Goal: Information Seeking & Learning: Learn about a topic

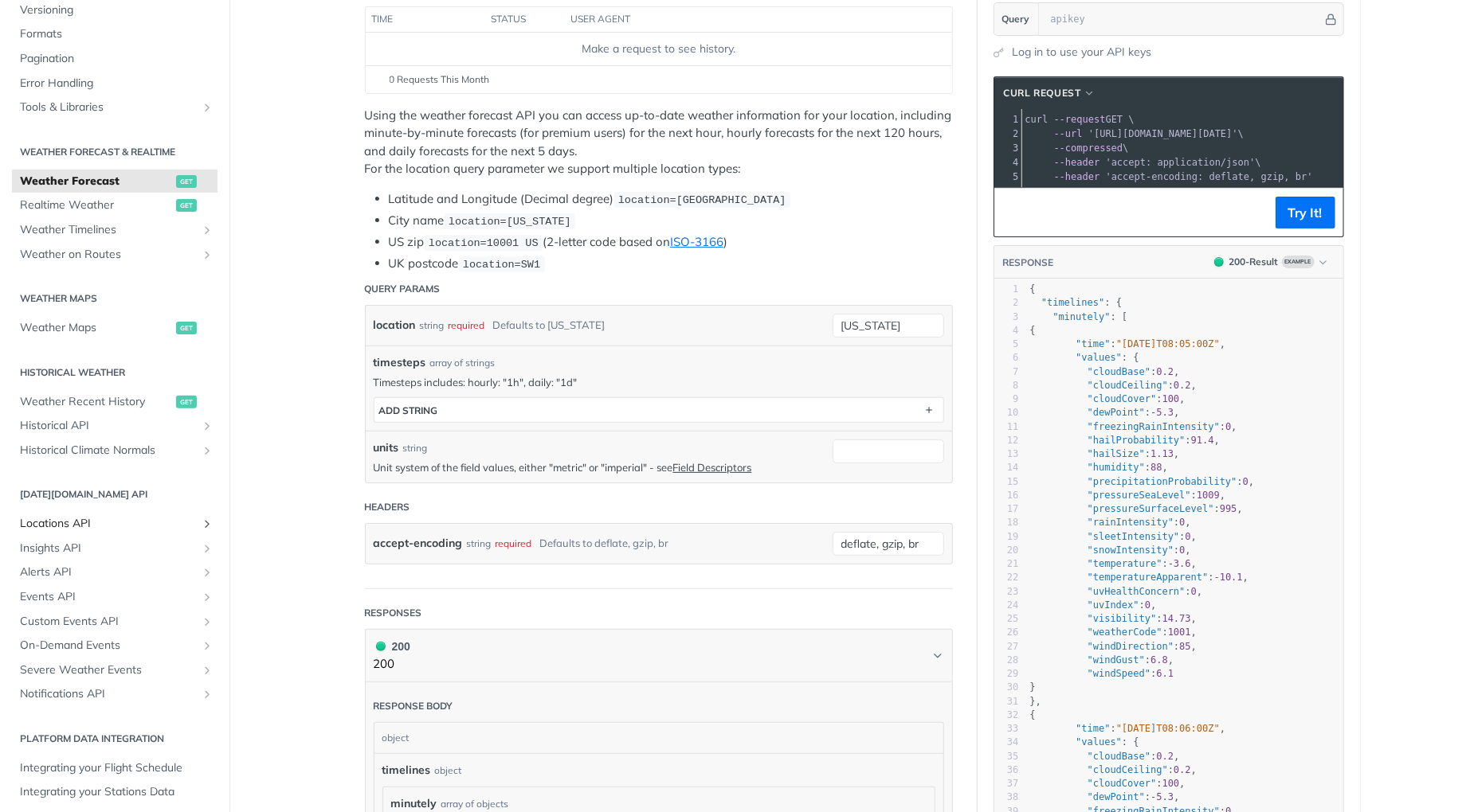
scroll to position [270, 0]
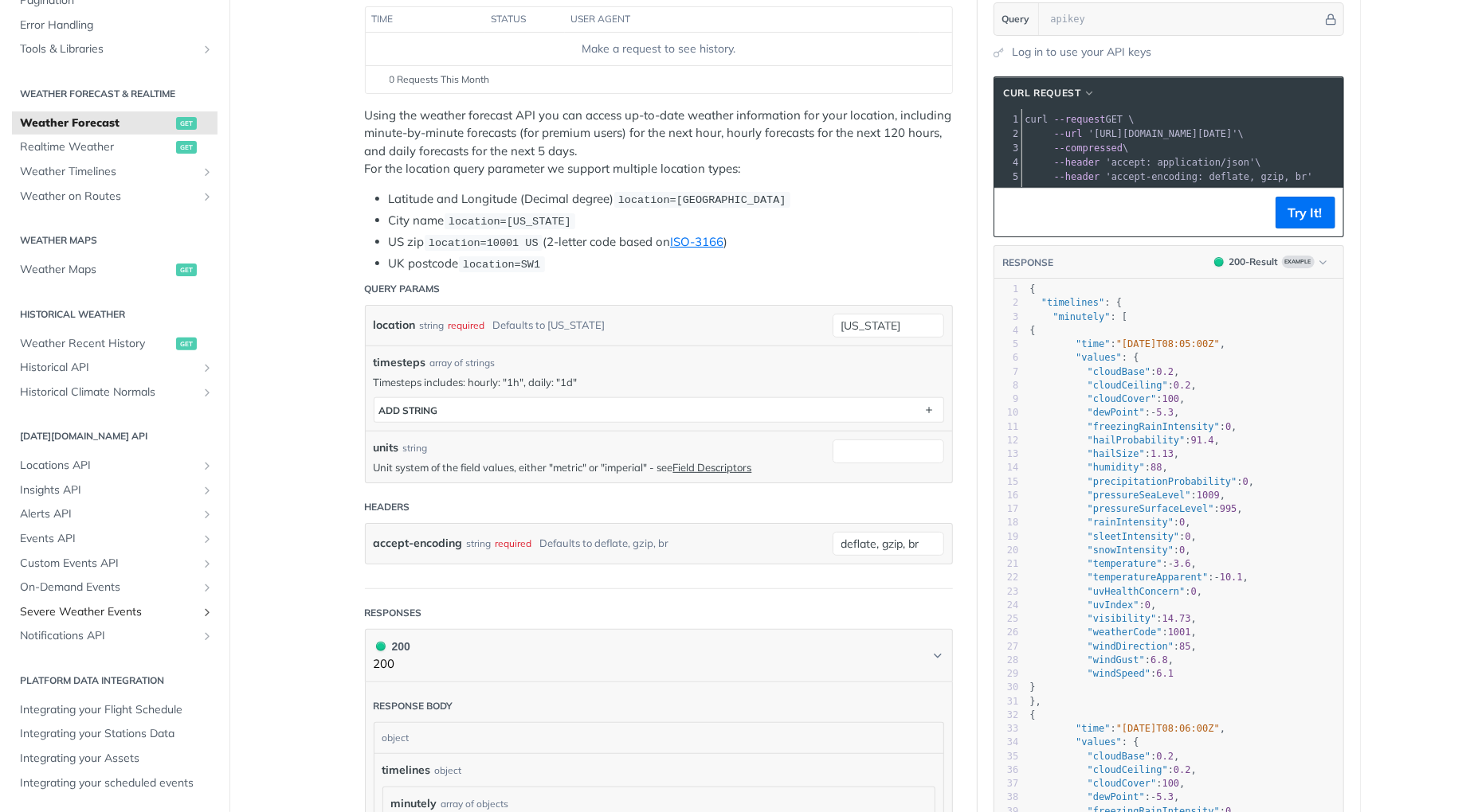
click at [106, 607] on span "Severe Weather Events" at bounding box center [108, 613] width 177 height 16
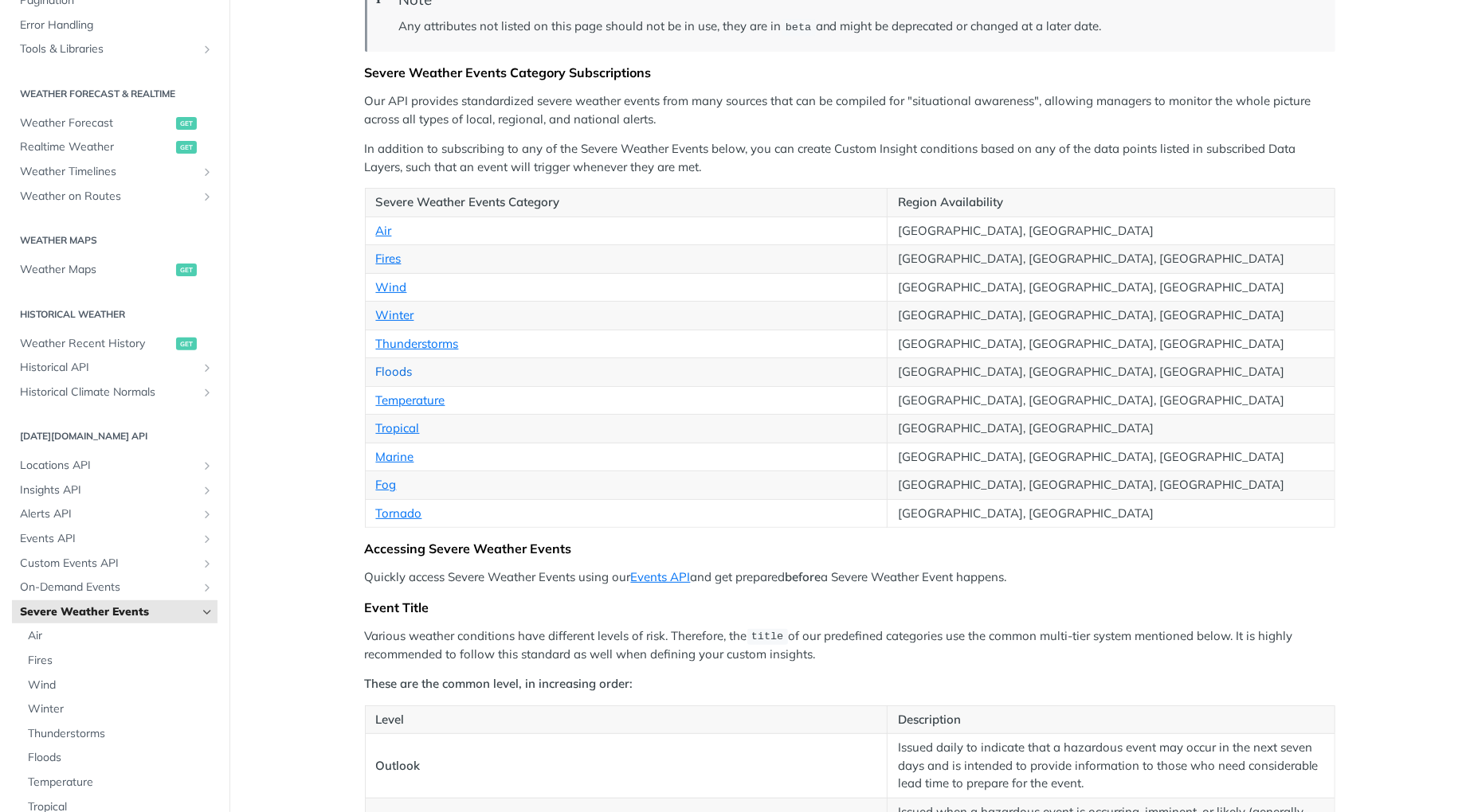
click at [385, 364] on link "Floods" at bounding box center [394, 371] width 36 height 15
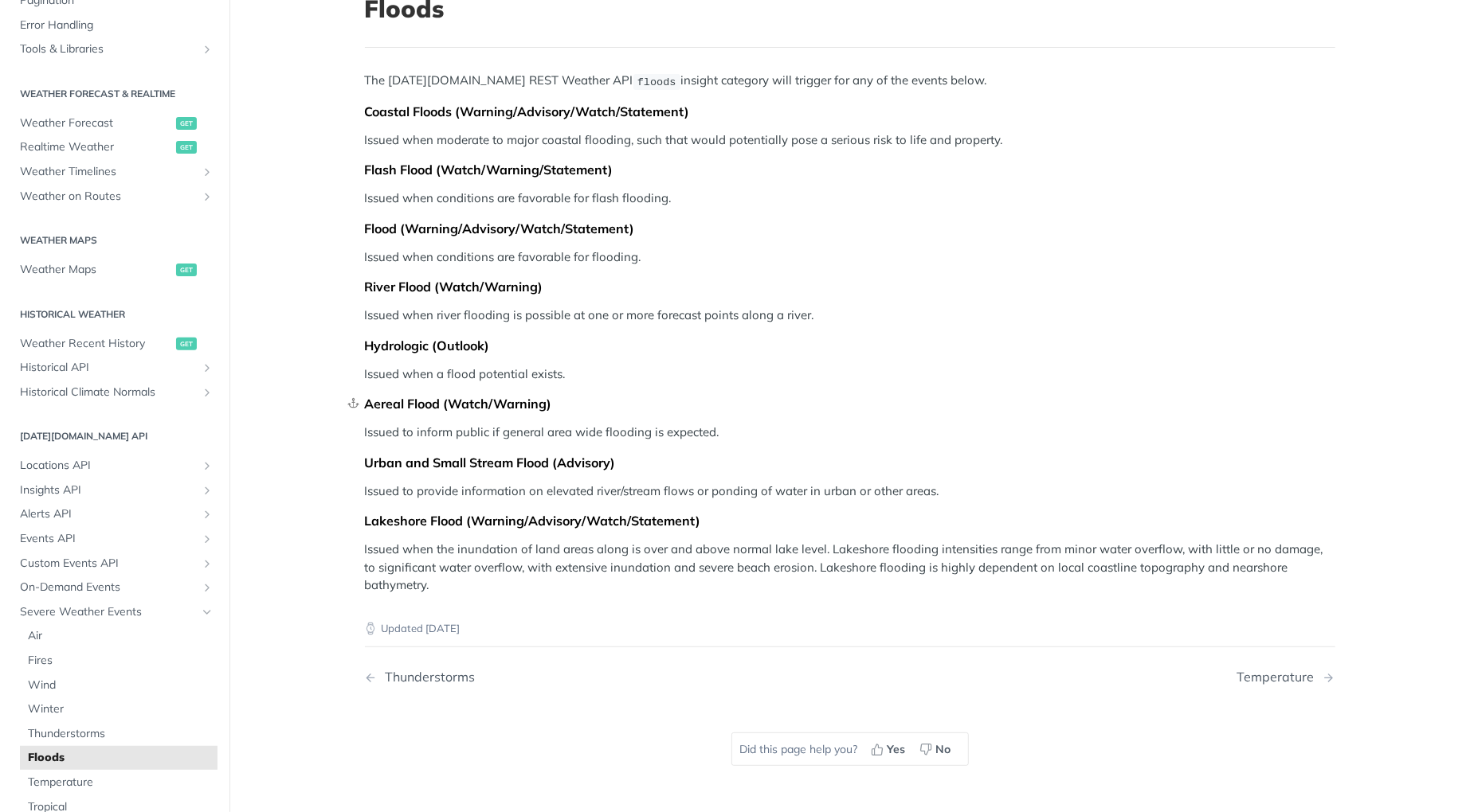
scroll to position [106, 0]
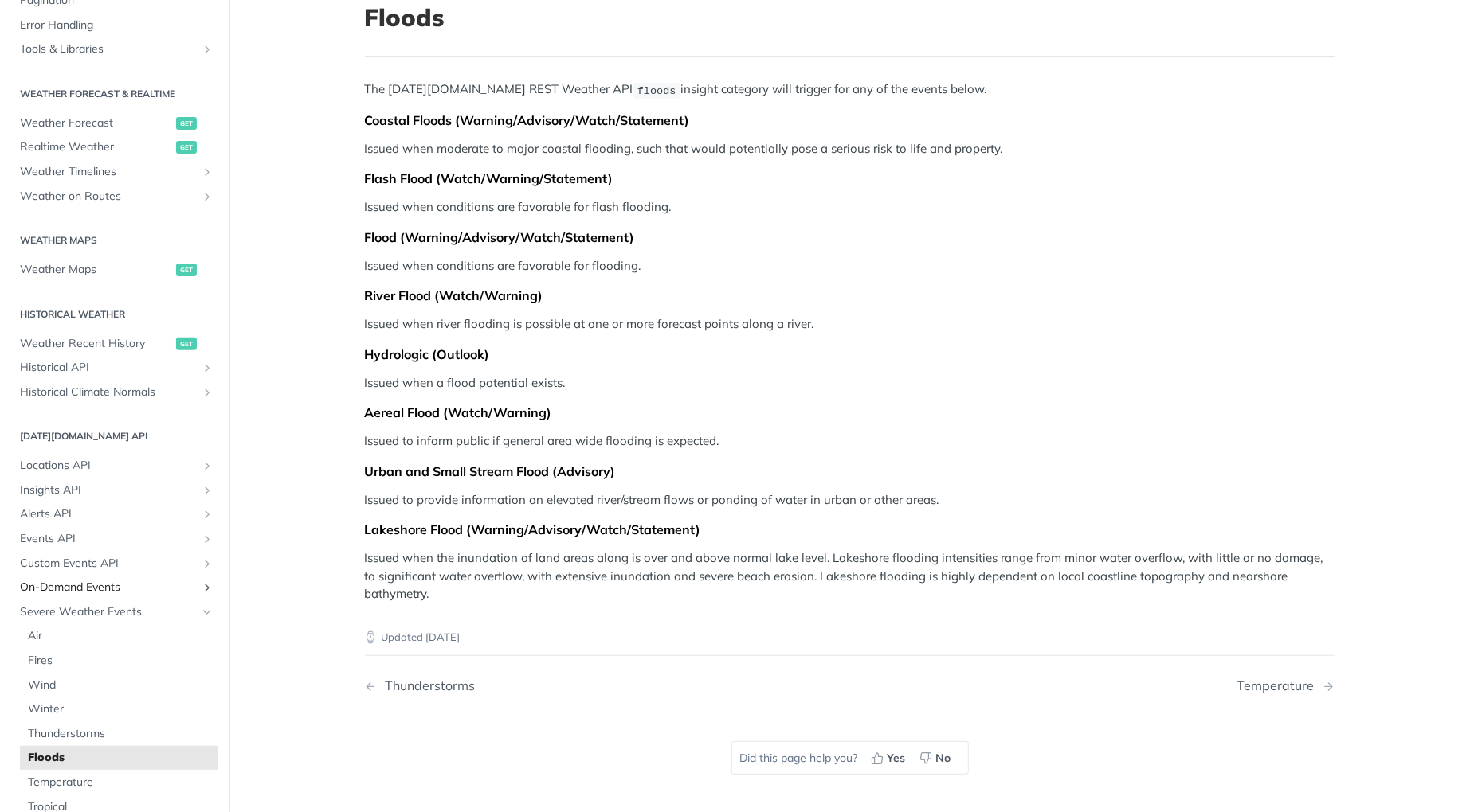
click at [114, 591] on span "On-Demand Events" at bounding box center [108, 587] width 177 height 16
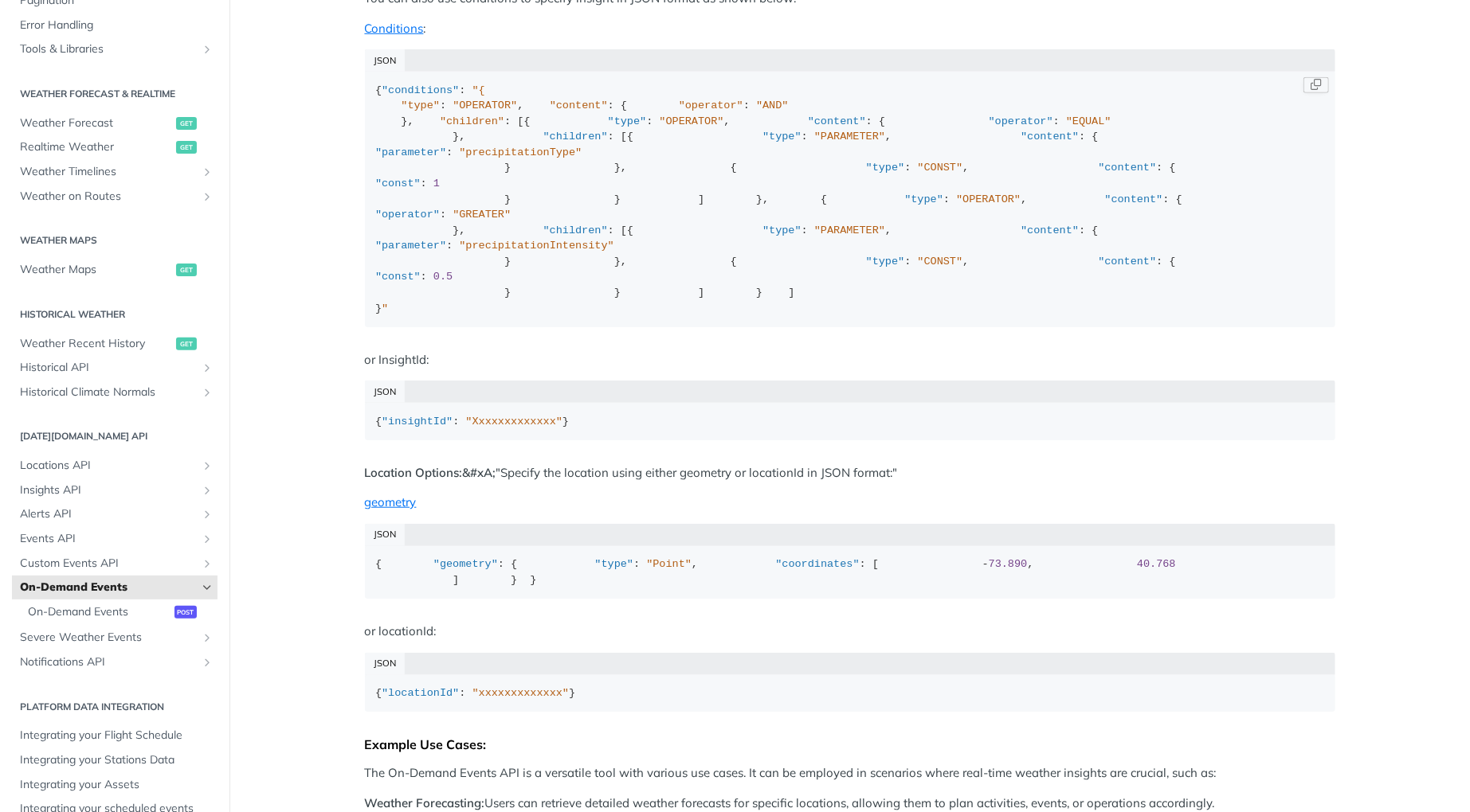
scroll to position [849, 0]
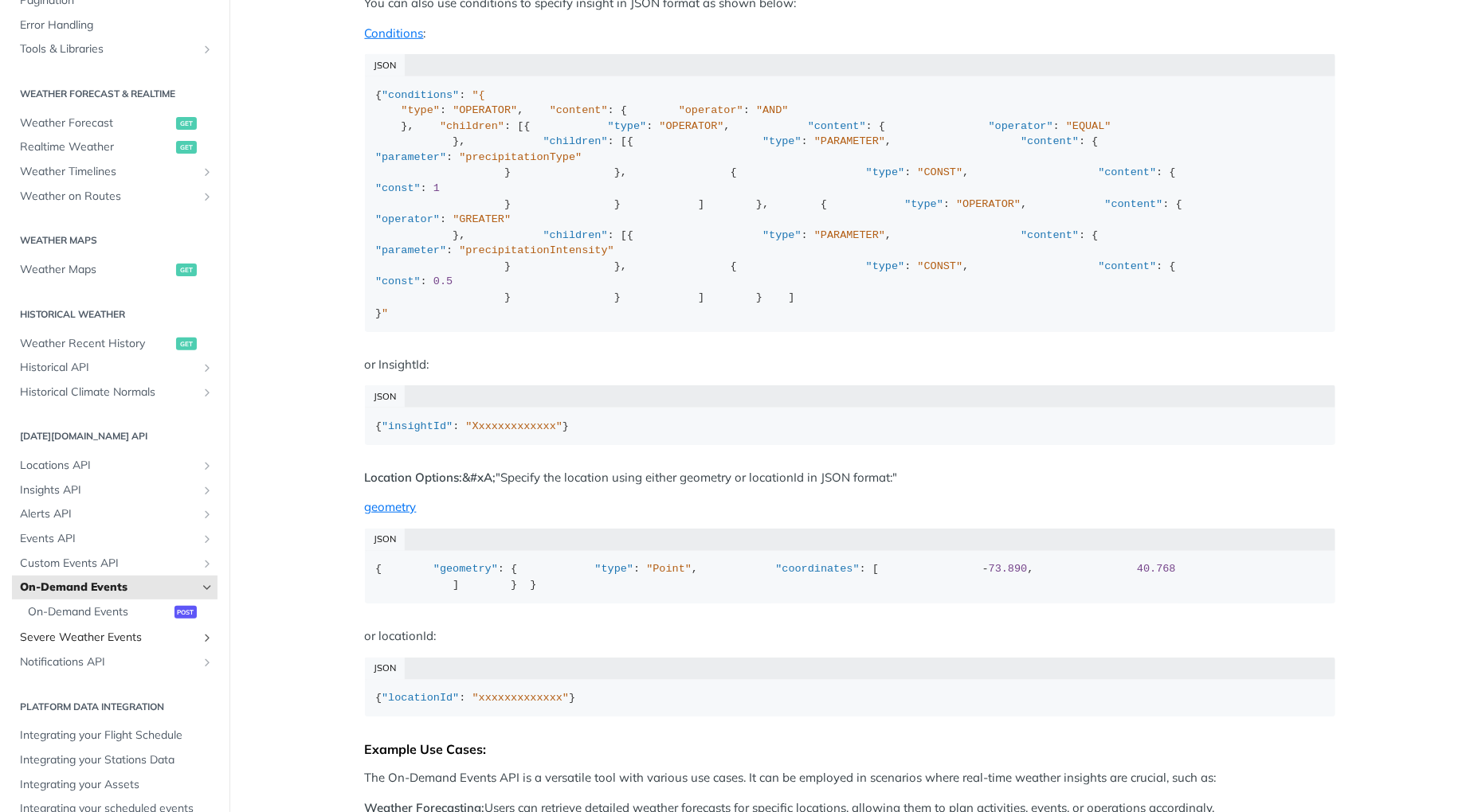
click at [79, 634] on span "Severe Weather Events" at bounding box center [108, 638] width 177 height 16
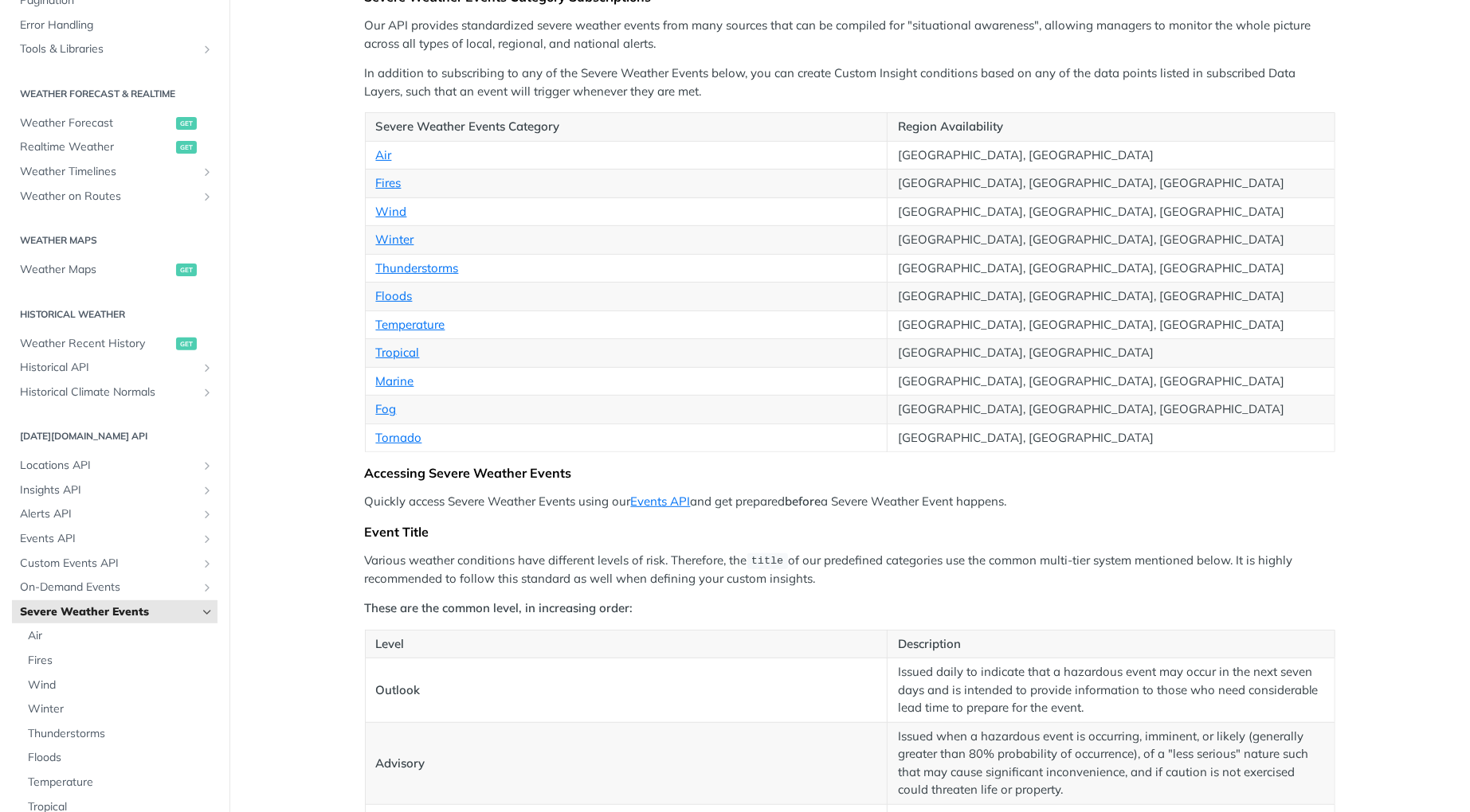
scroll to position [106, 0]
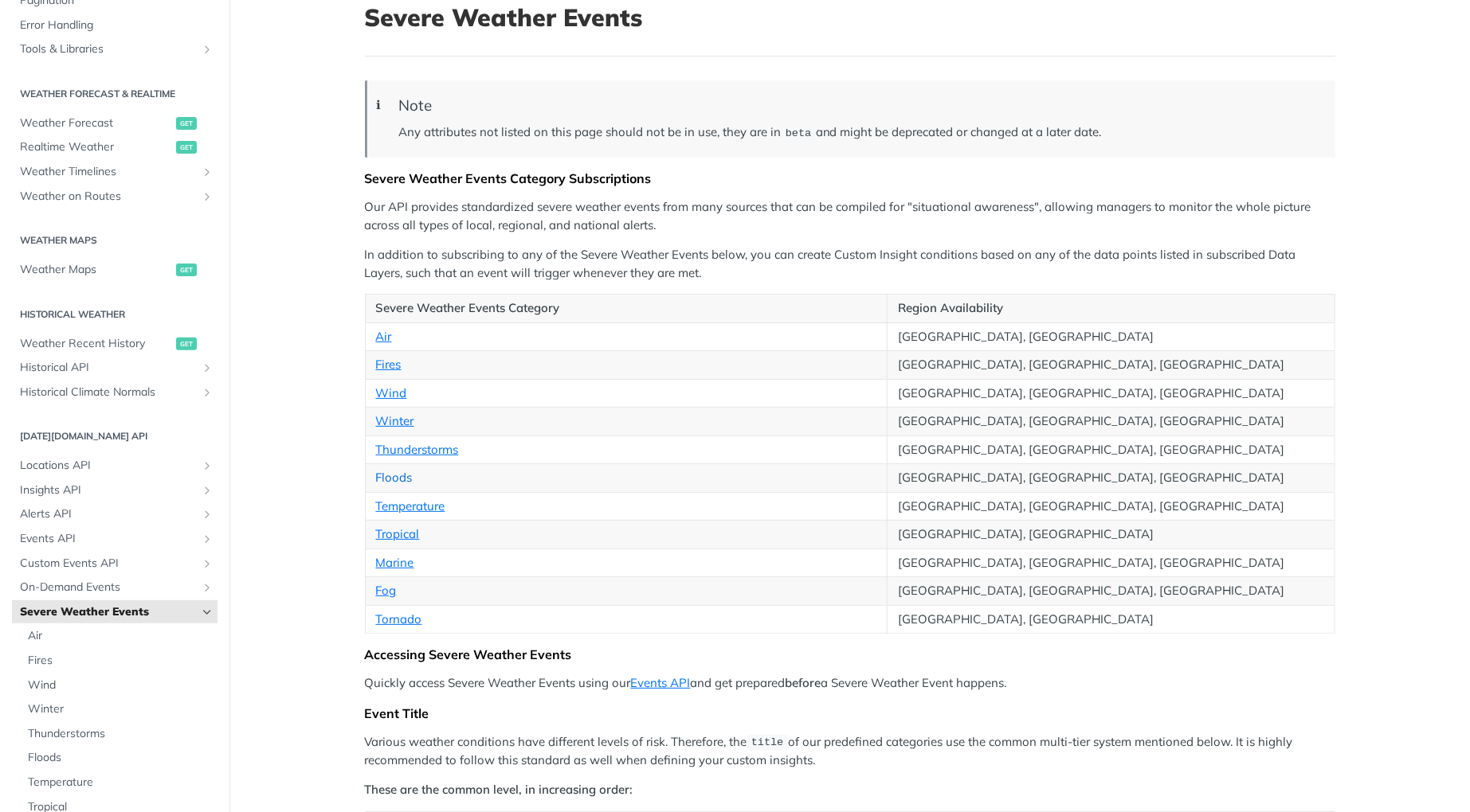
click at [378, 475] on link "Floods" at bounding box center [394, 477] width 36 height 15
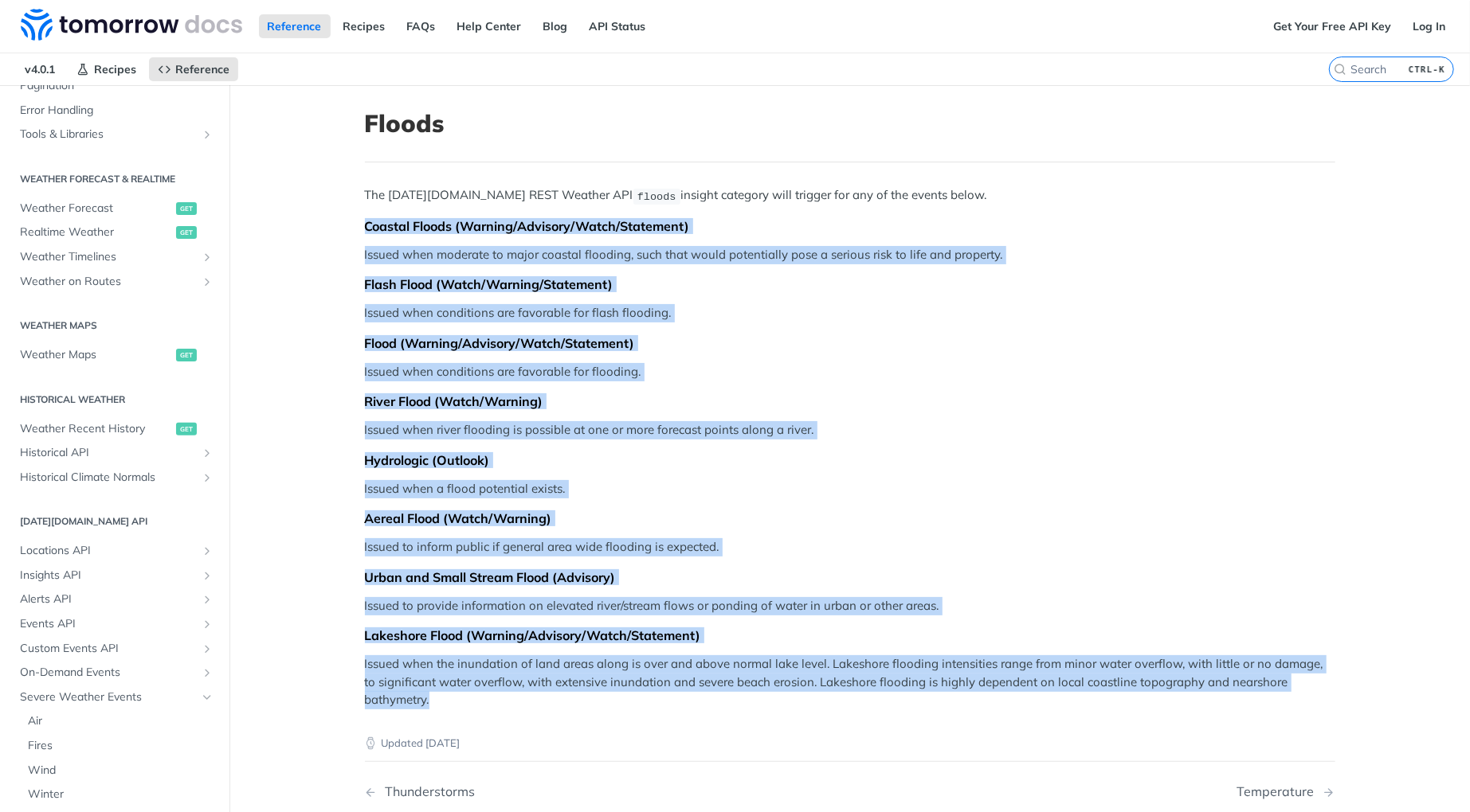
drag, startPoint x: 360, startPoint y: 227, endPoint x: 705, endPoint y: 691, distance: 578.2
click at [705, 691] on div "The [DATE][DOMAIN_NAME] REST Weather API floods insight category will trigger f…" at bounding box center [849, 448] width 971 height 523
copy div "Coastal Floods (Warning/Advisory/Watch/Statement) Issued when moderate to major…"
